Goal: Task Accomplishment & Management: Manage account settings

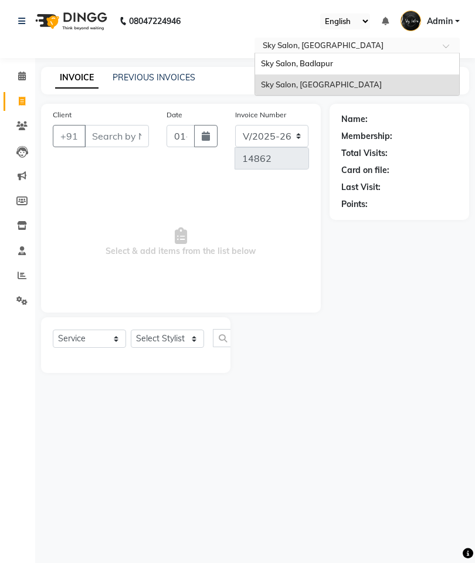
select select "3537"
select select "service"
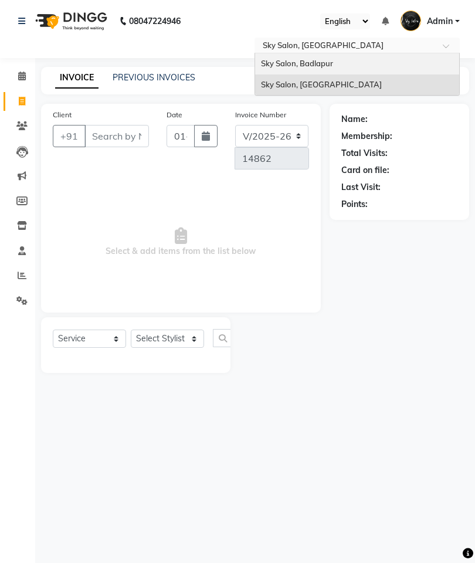
click at [344, 62] on div "Sky Salon, Badlapur" at bounding box center [357, 63] width 204 height 21
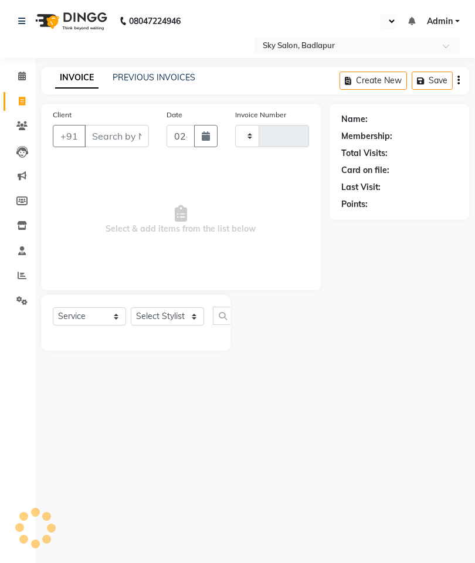
select select "service"
type input "6106"
select select "en"
select select "6927"
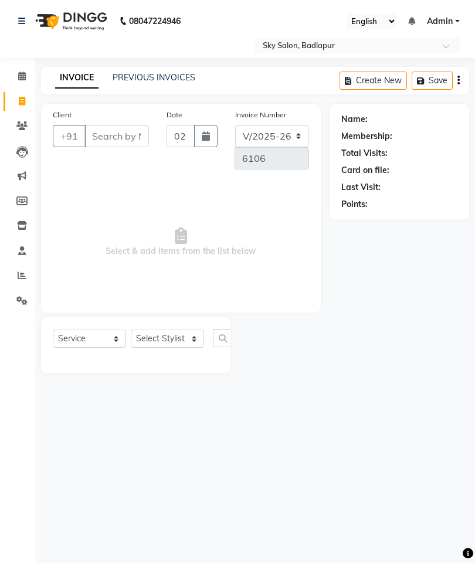
click at [167, 77] on link "PREVIOUS INVOICES" at bounding box center [154, 77] width 83 height 11
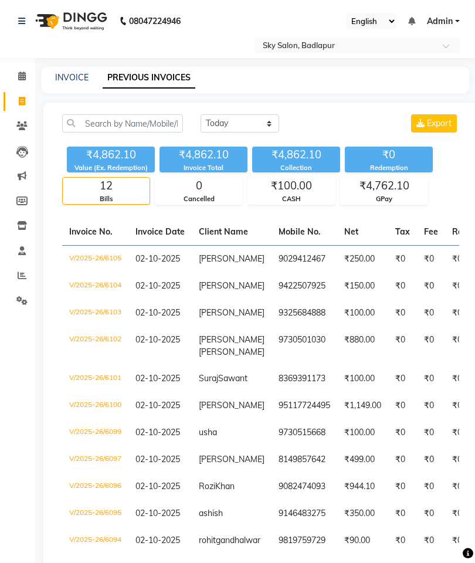
click at [370, 51] on input "text" at bounding box center [345, 46] width 170 height 12
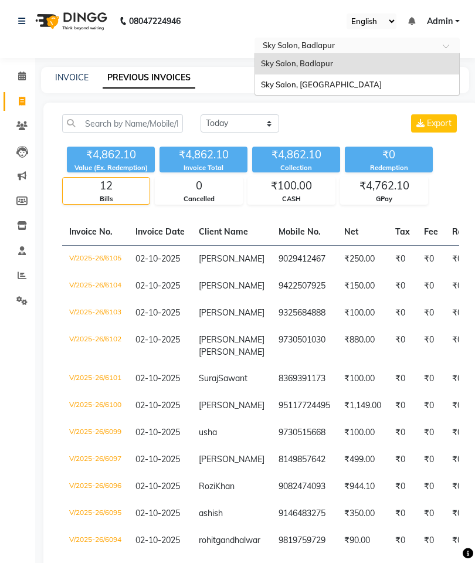
click at [358, 83] on div "Sky Salon, [GEOGRAPHIC_DATA]" at bounding box center [357, 84] width 204 height 21
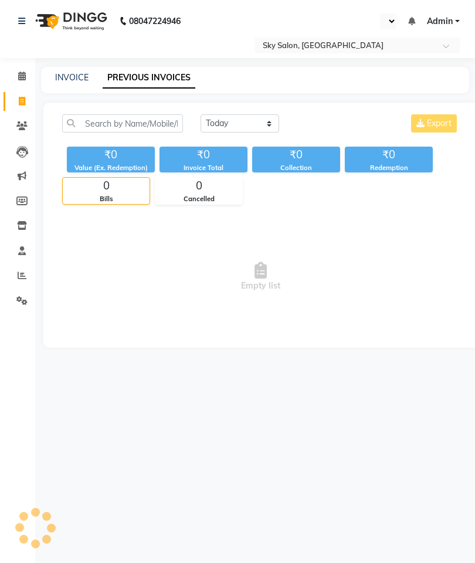
select select "en"
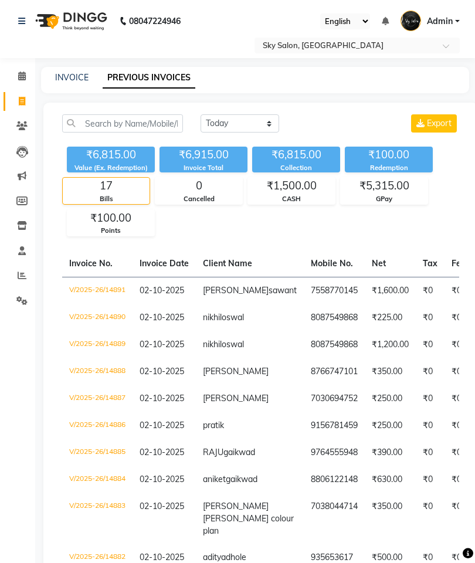
click at [405, 50] on input "text" at bounding box center [345, 46] width 170 height 12
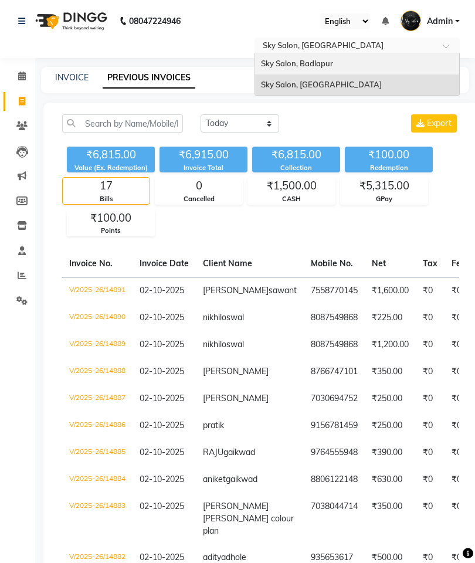
click at [369, 61] on div "Sky Salon, Badlapur" at bounding box center [357, 63] width 204 height 21
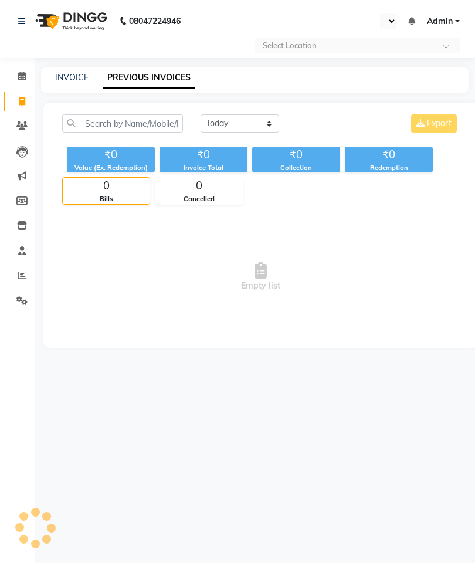
select select "en"
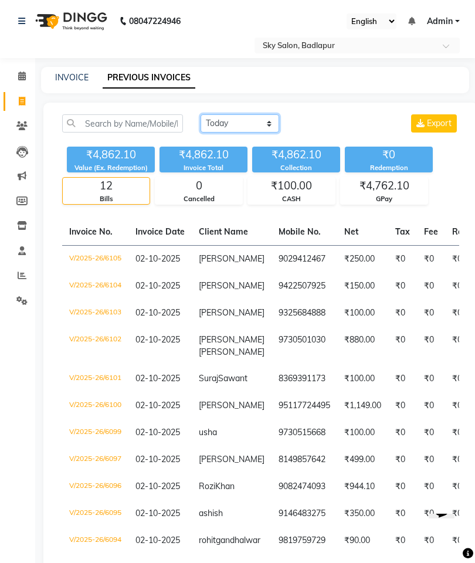
click at [250, 125] on select "Today Yesterday Custom Range" at bounding box center [240, 123] width 79 height 18
select select "yesterday"
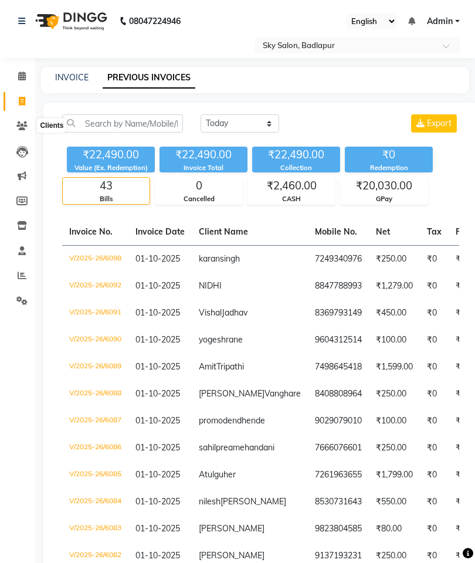
click at [21, 125] on icon at bounding box center [21, 125] width 11 height 9
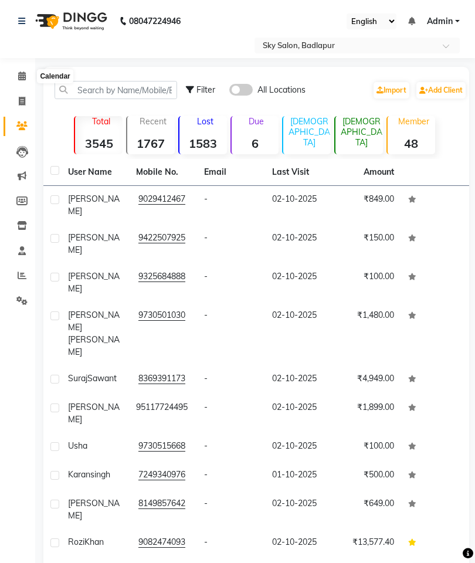
click at [23, 71] on span at bounding box center [22, 76] width 21 height 13
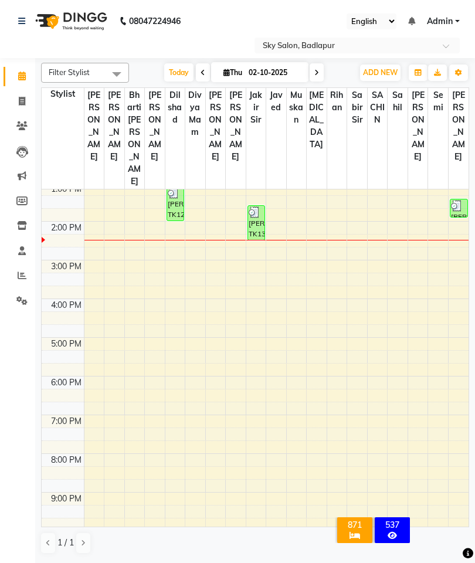
scroll to position [172, 0]
